Goal: Task Accomplishment & Management: Manage account settings

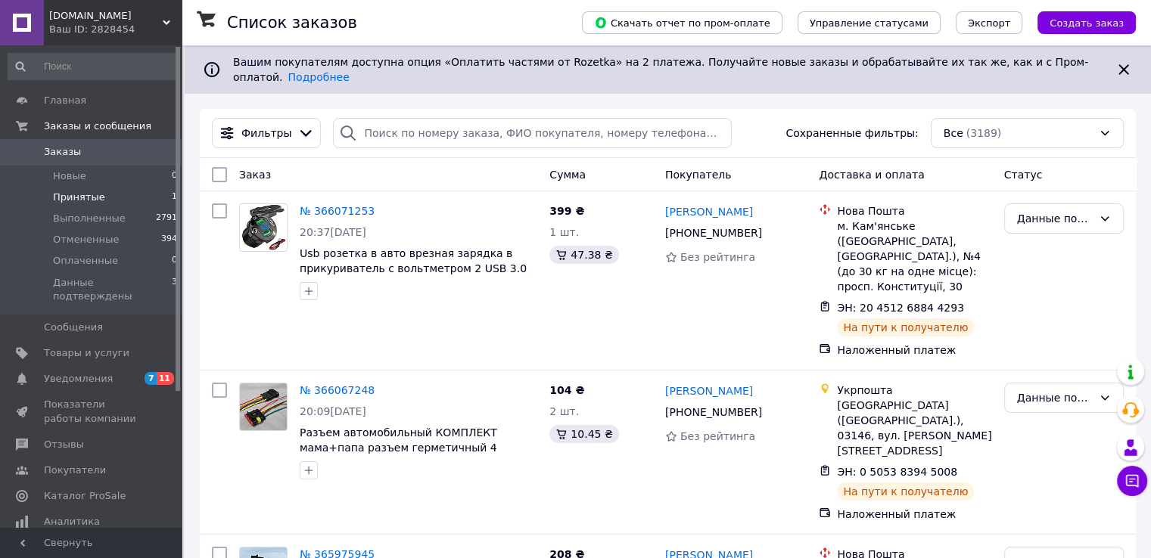
click at [80, 196] on span "Принятые" at bounding box center [79, 198] width 52 height 14
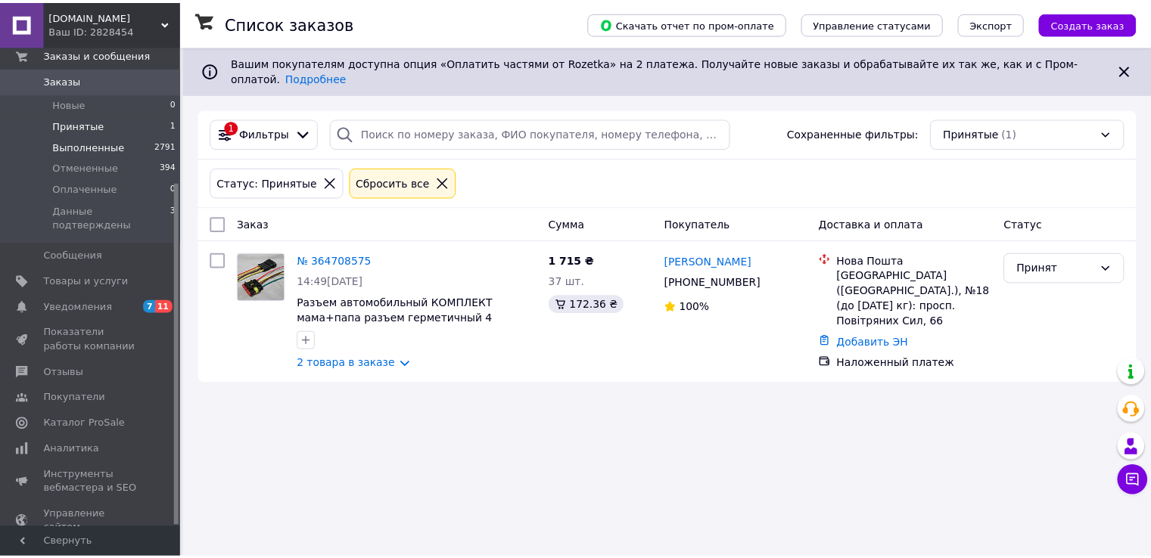
scroll to position [190, 0]
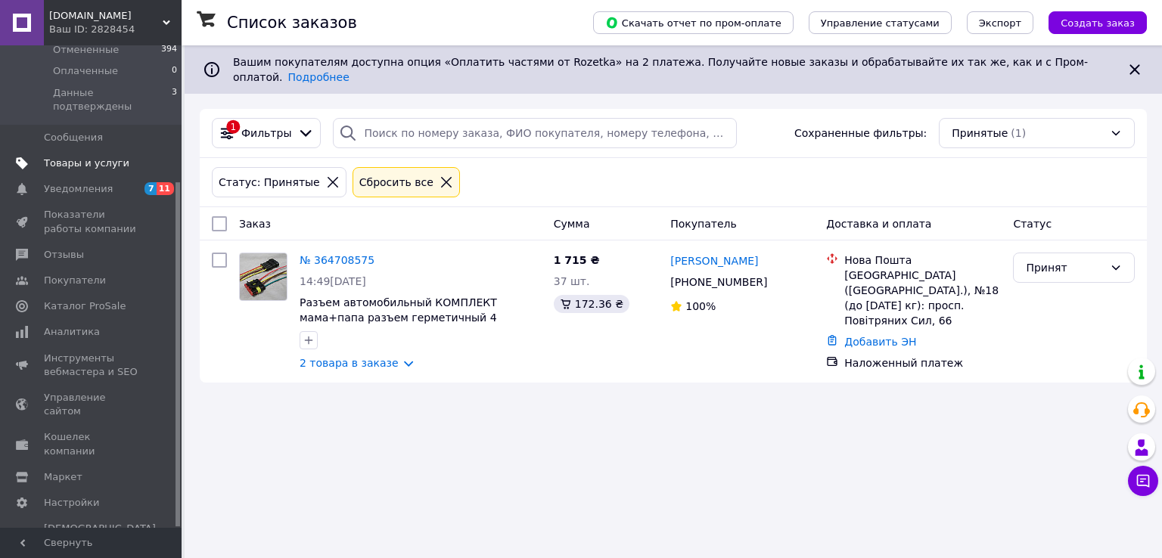
click at [89, 157] on span "Товары и услуги" at bounding box center [86, 164] width 85 height 14
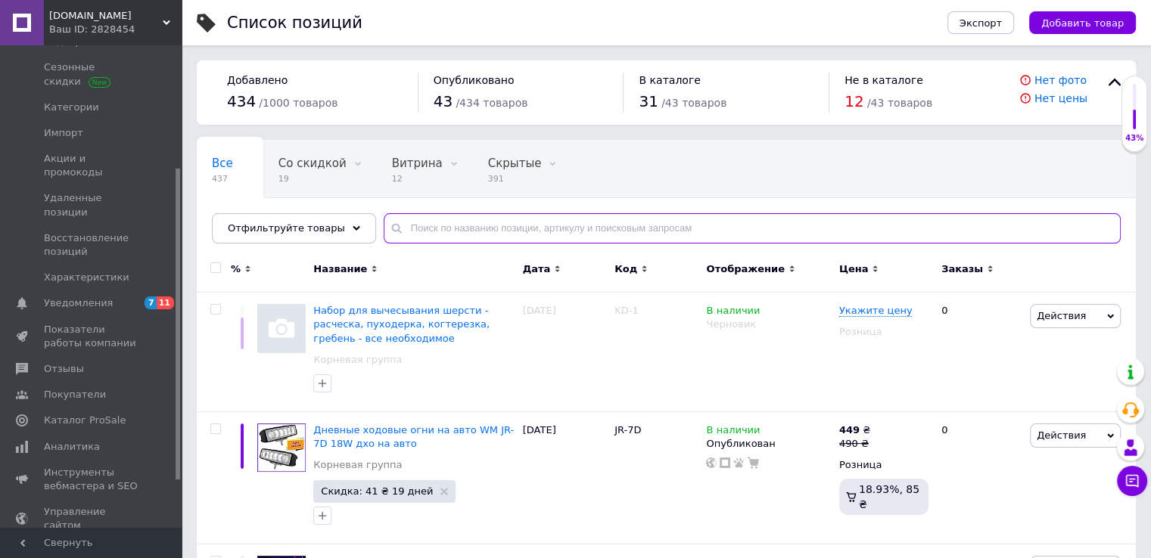
click at [430, 224] on input "text" at bounding box center [752, 228] width 737 height 30
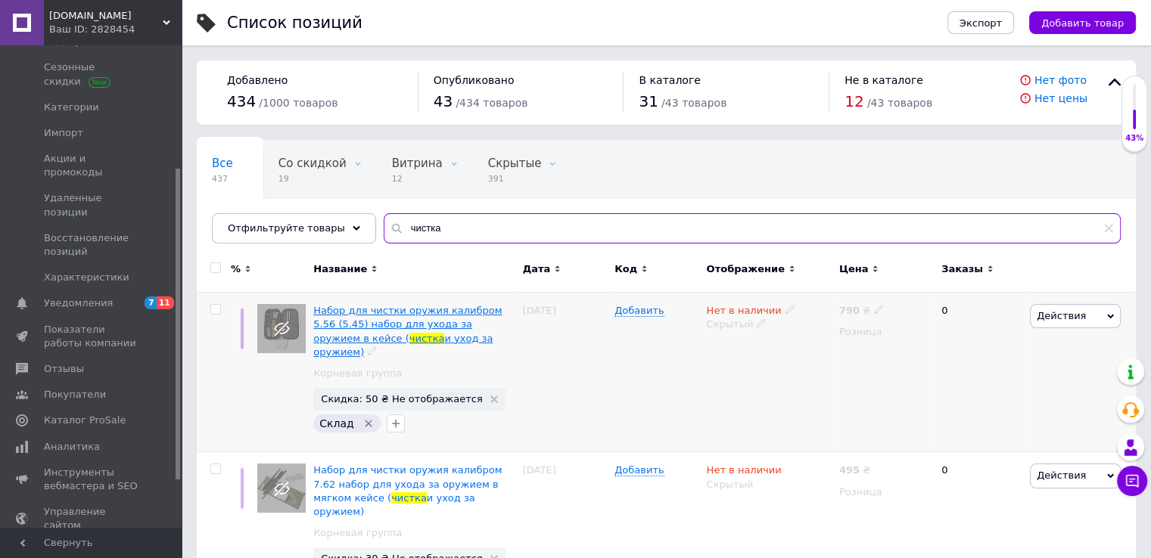
type input "чистка"
click at [405, 312] on span "Набор для чистки оружия калибром 5.56 (5.45) набор для ухода за оружием в кейсе…" at bounding box center [407, 324] width 188 height 39
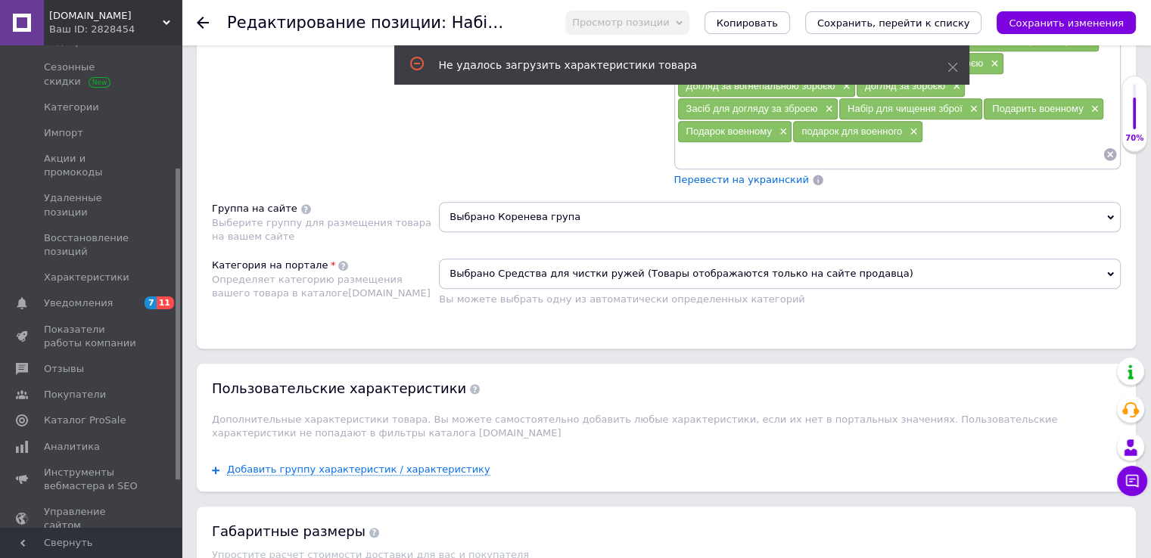
scroll to position [1286, 0]
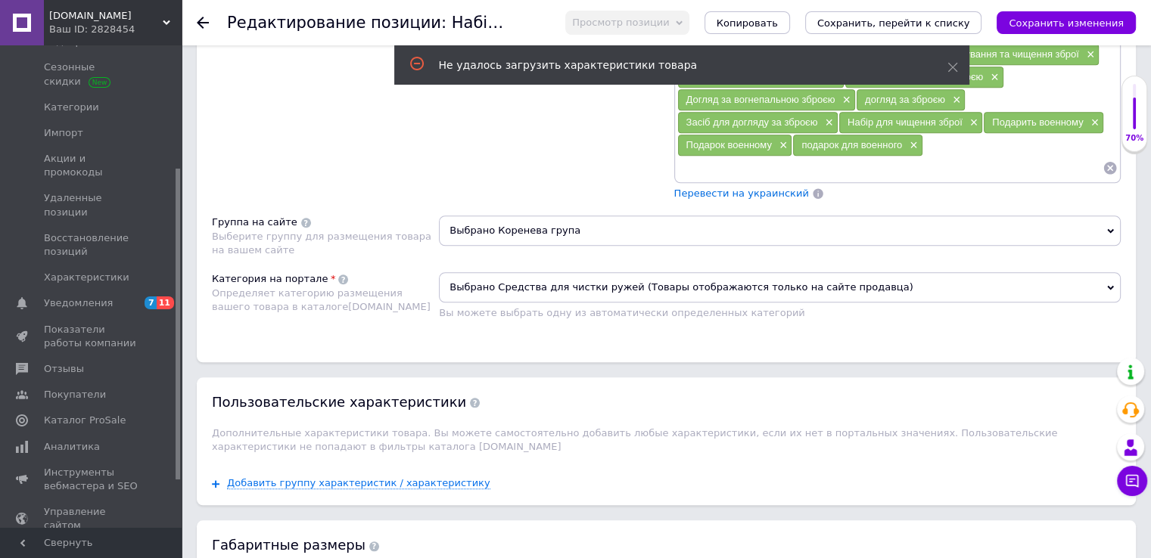
click at [593, 276] on span "Выбрано Средства для чистки ружей (Товары отображаются только на сайте продавца)" at bounding box center [780, 287] width 682 height 30
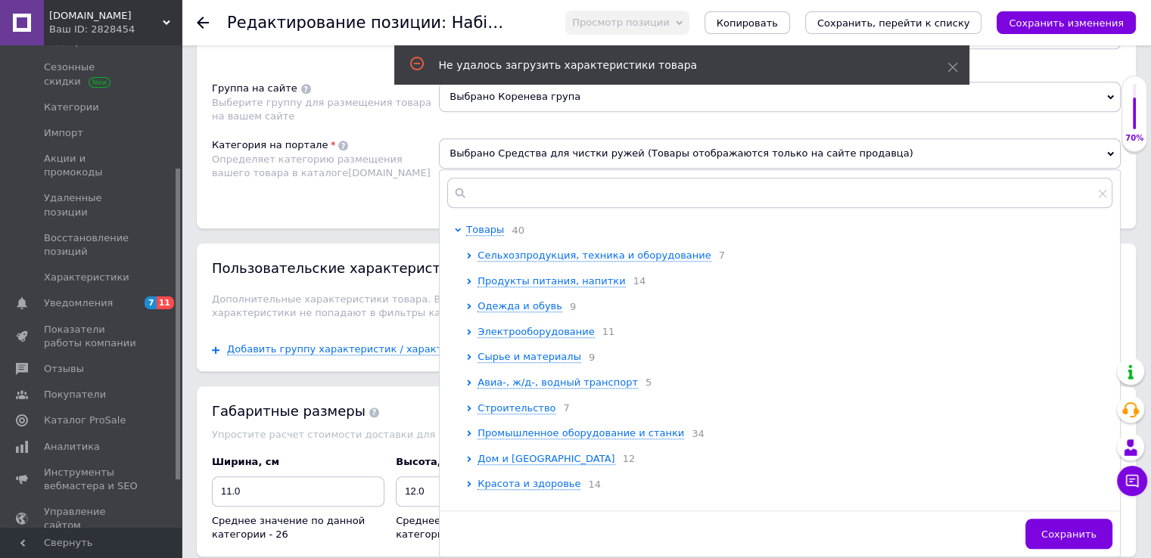
scroll to position [1211, 0]
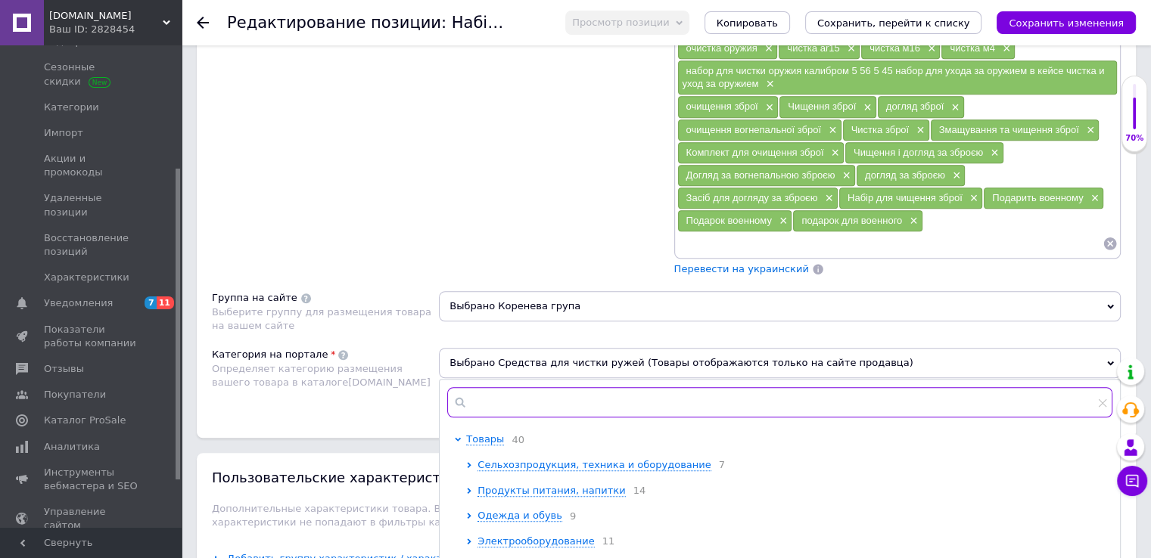
click at [543, 390] on input "text" at bounding box center [779, 402] width 665 height 30
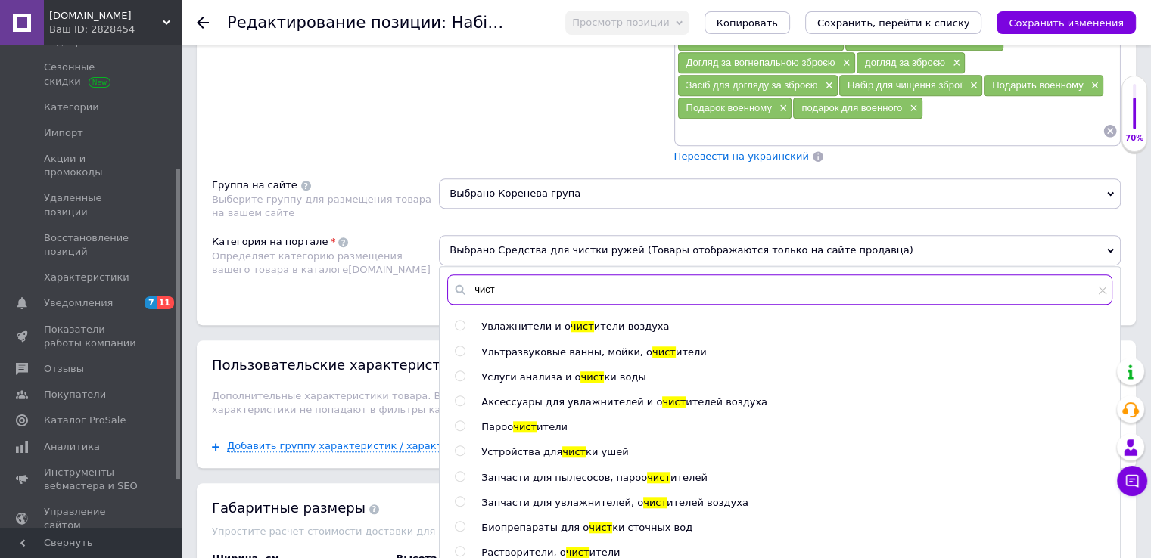
scroll to position [1362, 0]
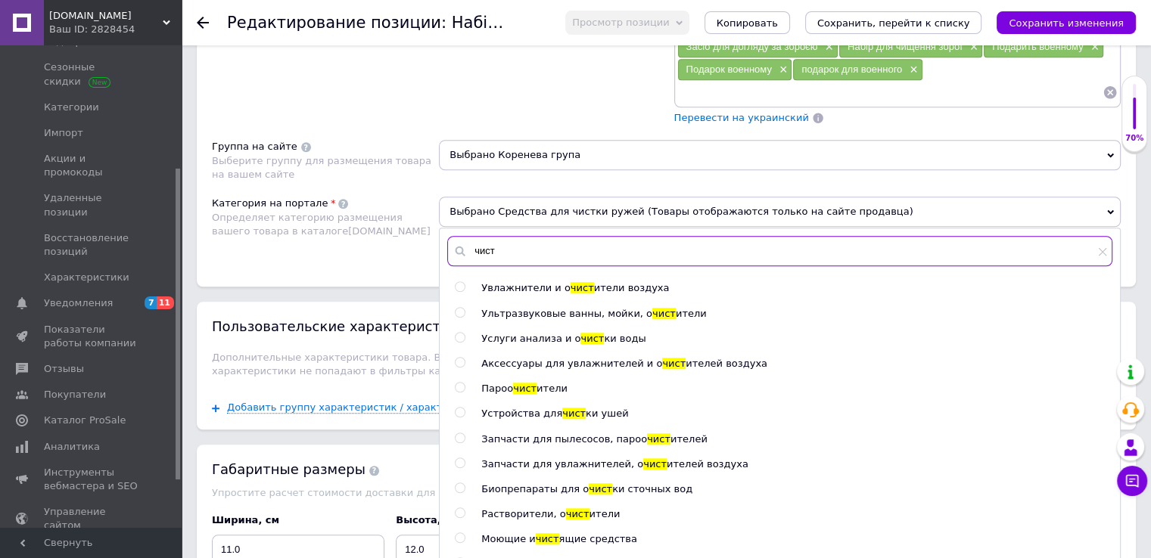
drag, startPoint x: 496, startPoint y: 236, endPoint x: 458, endPoint y: 237, distance: 38.6
click at [458, 237] on div "чист" at bounding box center [779, 251] width 665 height 30
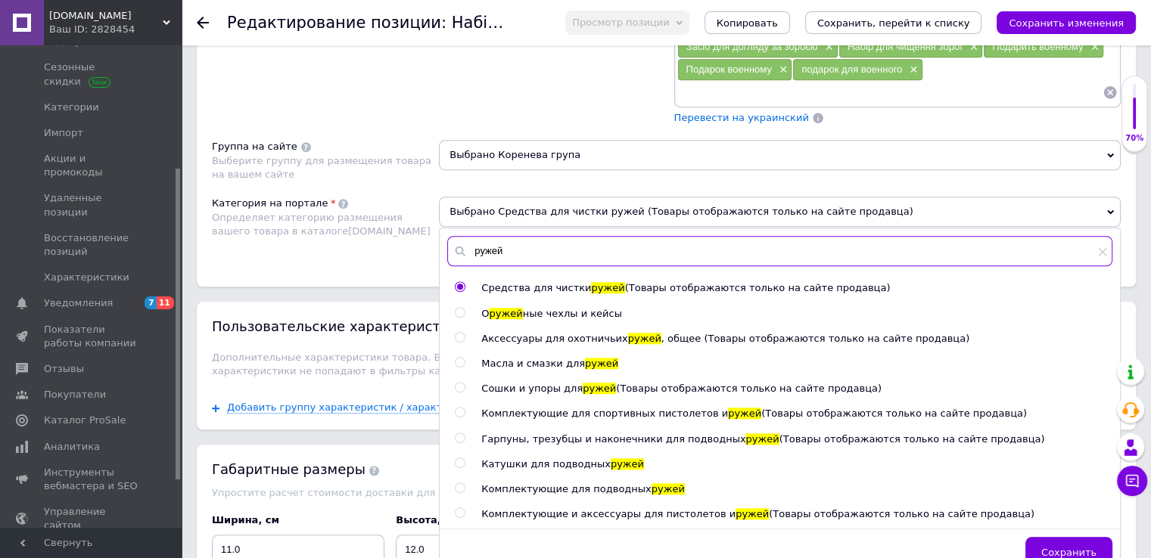
type input "ружей"
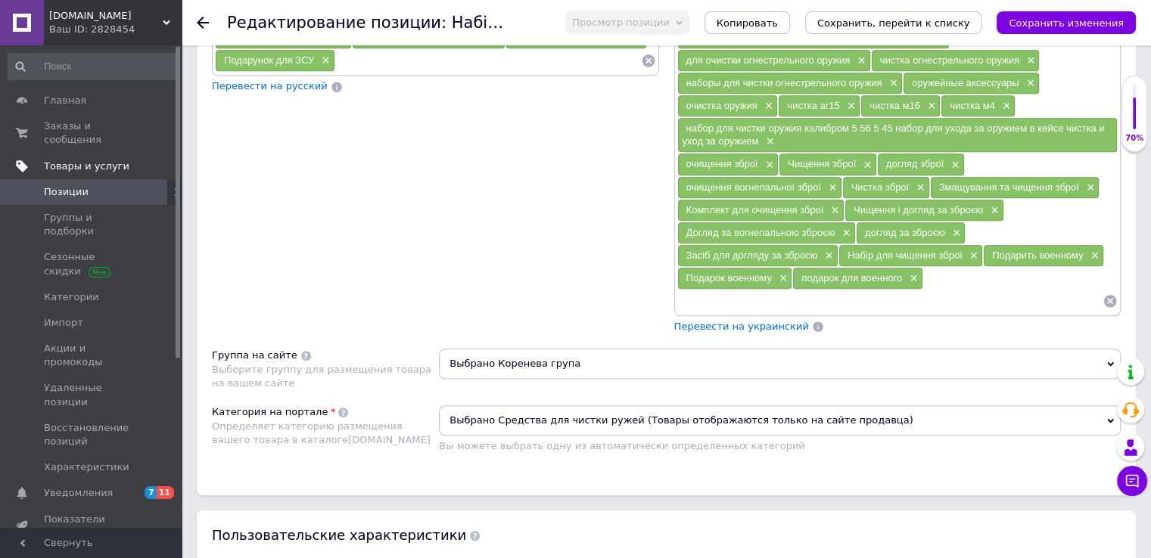
scroll to position [908, 0]
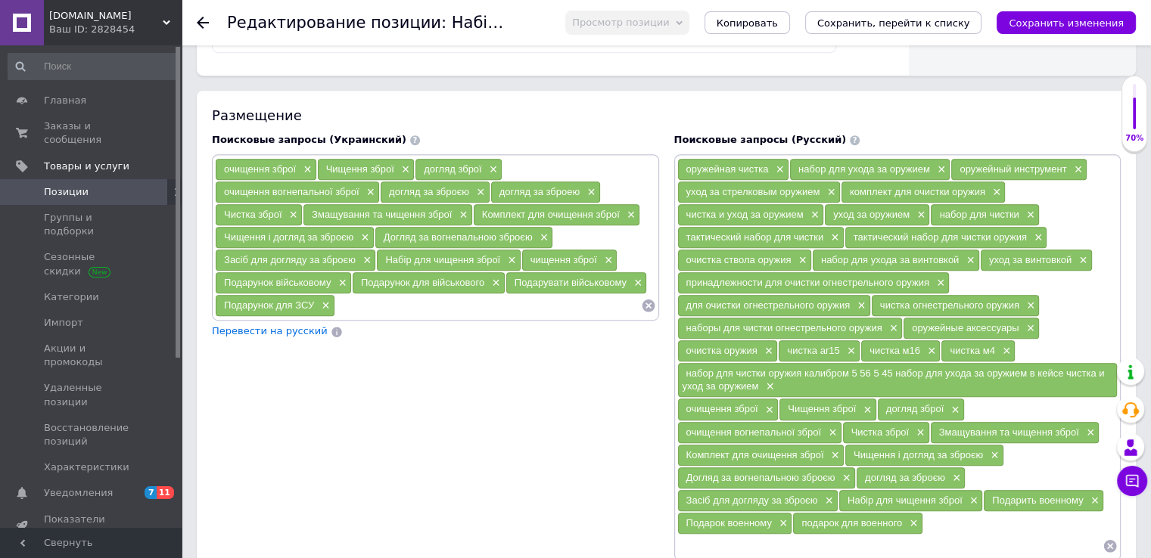
click at [102, 185] on span "Позиции" at bounding box center [92, 192] width 96 height 14
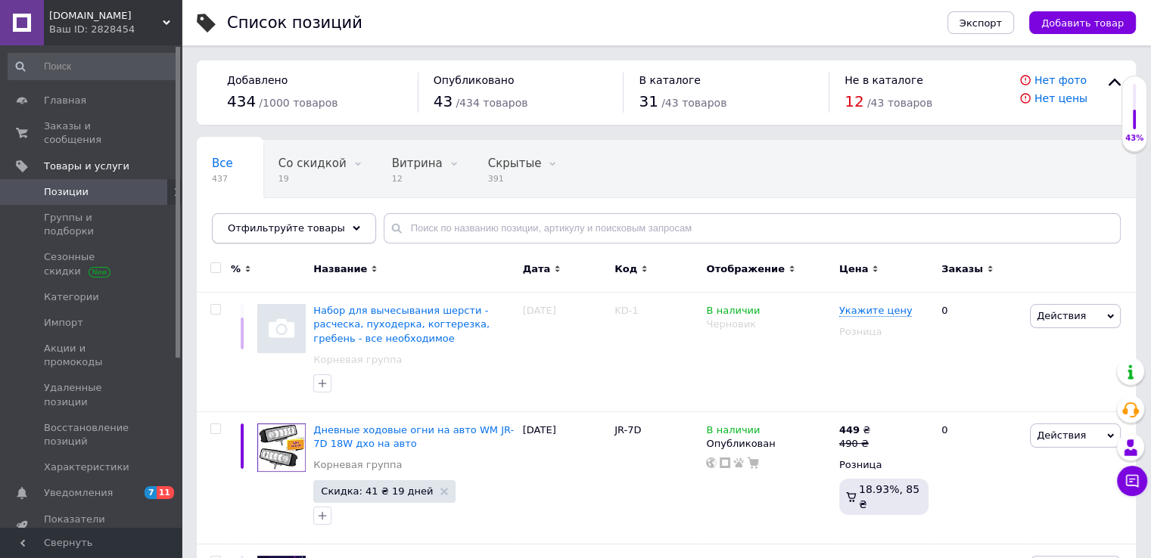
click at [312, 236] on div "Отфильтруйте товары" at bounding box center [294, 228] width 164 height 30
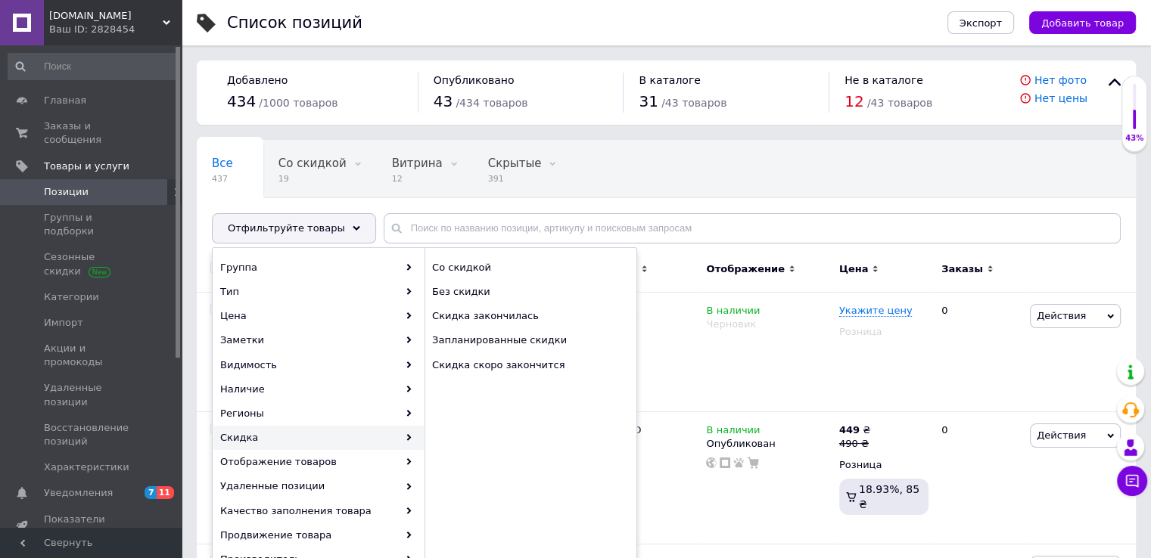
click at [782, 177] on div "Все 437 Со скидкой 19 Удалить Редактировать Витрина 12 Удалить Редактировать Ск…" at bounding box center [507, 198] width 620 height 115
